Goal: Transaction & Acquisition: Purchase product/service

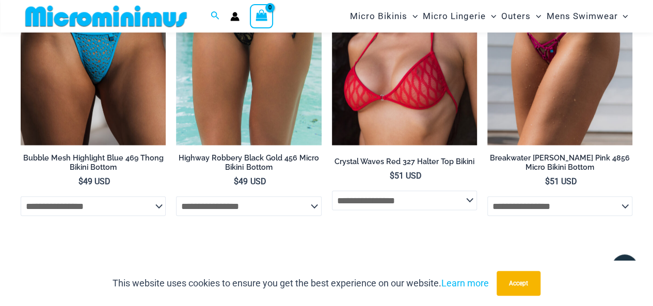
scroll to position [2910, 0]
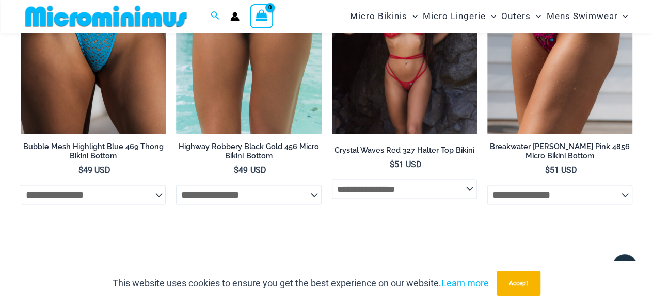
click at [471, 192] on select "**********" at bounding box center [404, 189] width 145 height 20
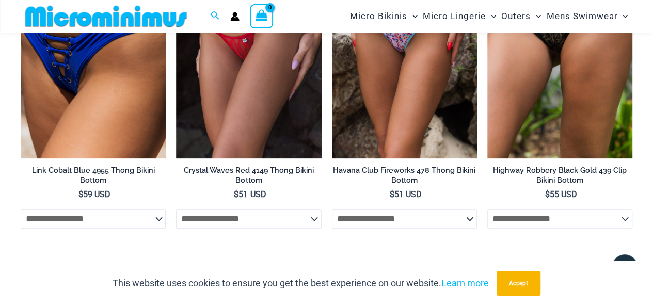
scroll to position [2280, 0]
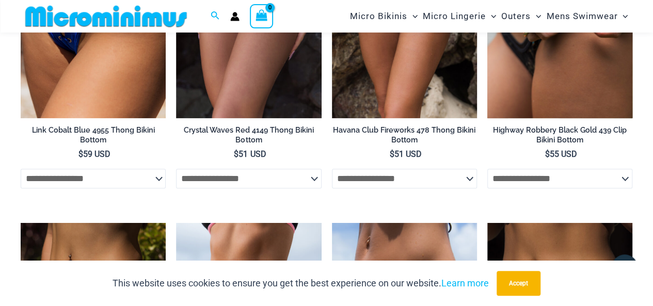
click at [547, 99] on img at bounding box center [559, 9] width 145 height 218
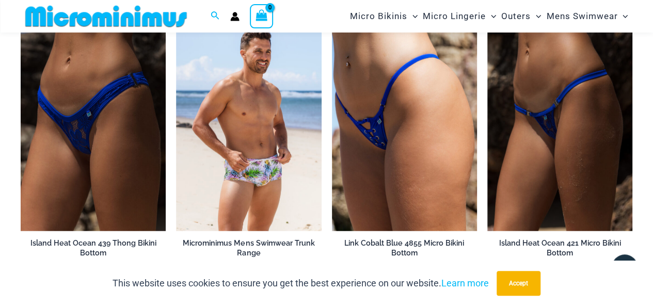
scroll to position [1355, 0]
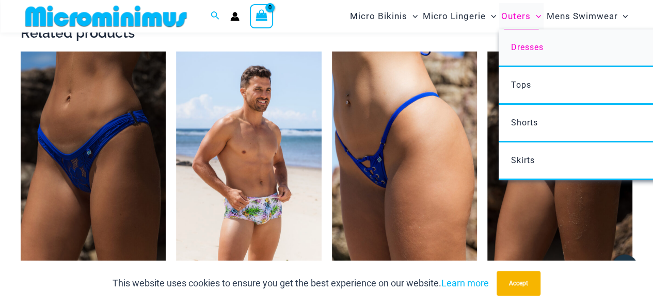
click at [522, 45] on span "Dresses" at bounding box center [527, 47] width 33 height 10
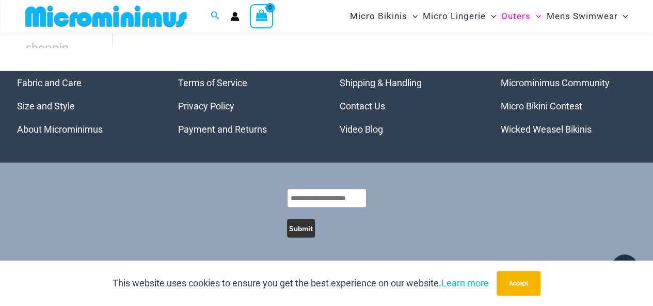
scroll to position [750, 0]
